Goal: Information Seeking & Learning: Learn about a topic

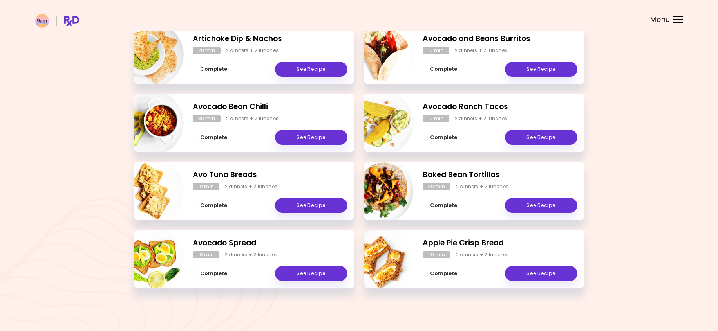
scroll to position [91, 0]
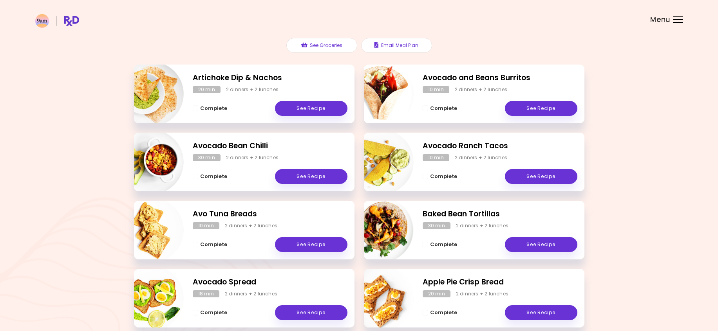
click at [675, 18] on div "Menu" at bounding box center [678, 19] width 10 height 6
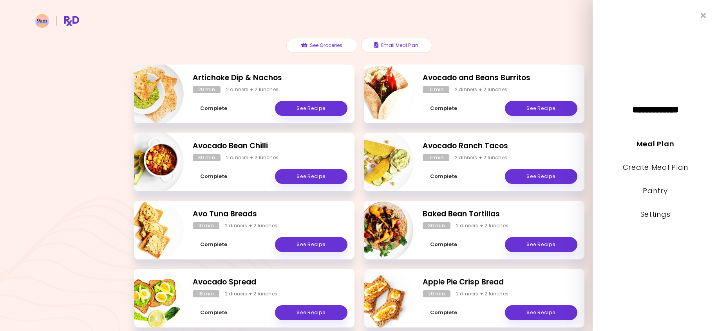
click at [439, 18] on header at bounding box center [359, 15] width 718 height 31
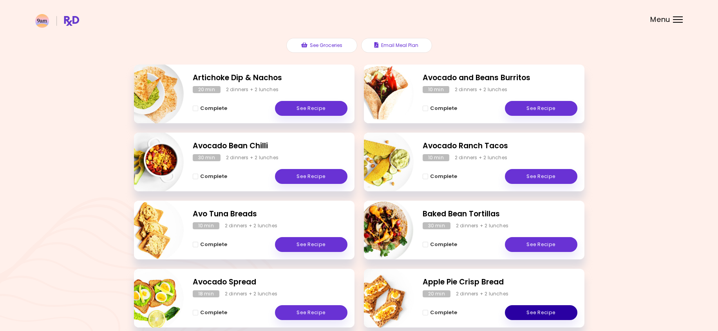
click at [539, 317] on link "See Recipe" at bounding box center [541, 312] width 72 height 15
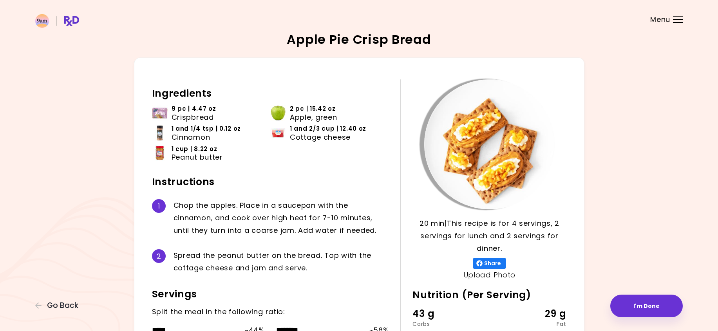
scroll to position [39, 0]
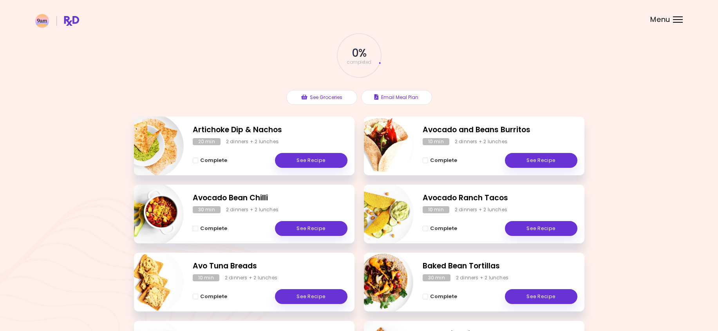
scroll to position [78, 0]
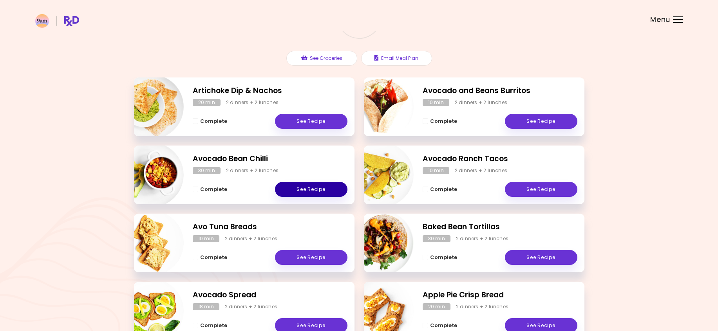
click at [310, 194] on link "See Recipe" at bounding box center [311, 189] width 72 height 15
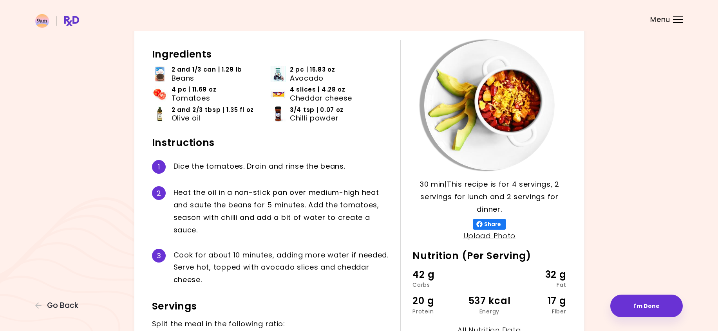
scroll to position [78, 0]
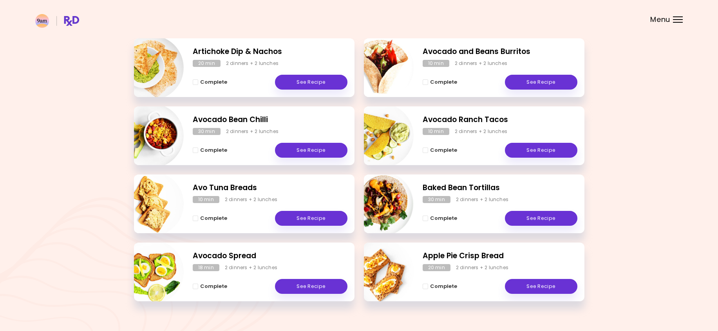
scroll to position [130, 0]
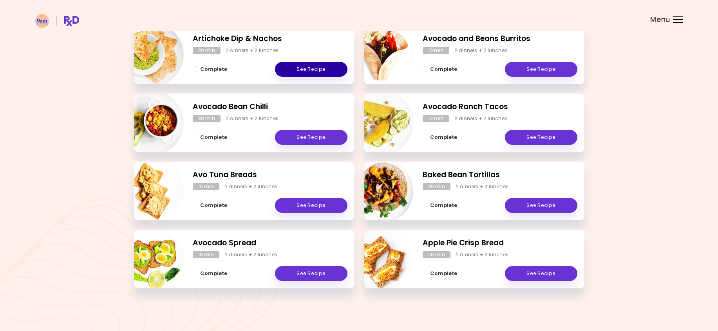
click at [305, 73] on link "See Recipe" at bounding box center [311, 69] width 72 height 15
